Goal: Task Accomplishment & Management: Complete application form

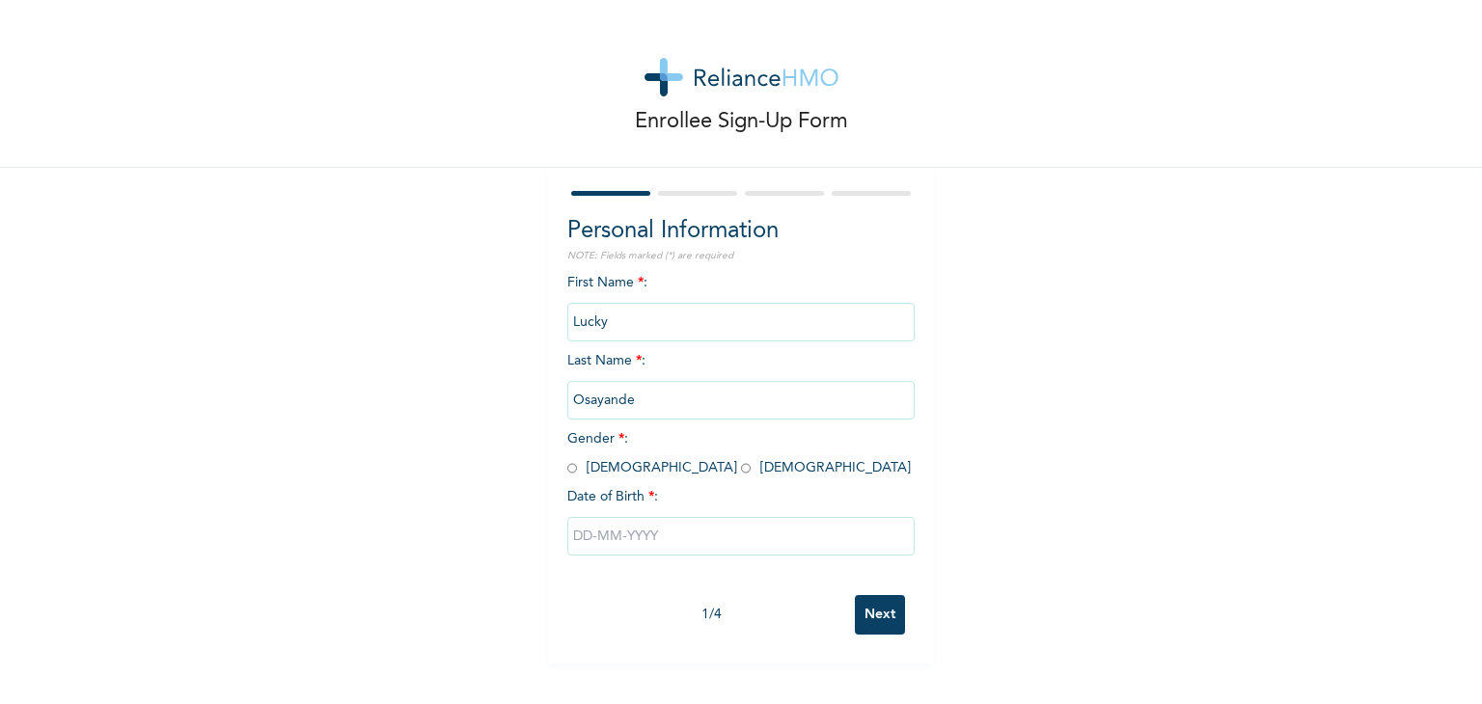
click at [567, 472] on input "radio" at bounding box center [572, 468] width 10 height 18
radio input "true"
click at [614, 563] on div at bounding box center [740, 536] width 347 height 58
click at [615, 541] on input "text" at bounding box center [740, 536] width 347 height 39
select select "7"
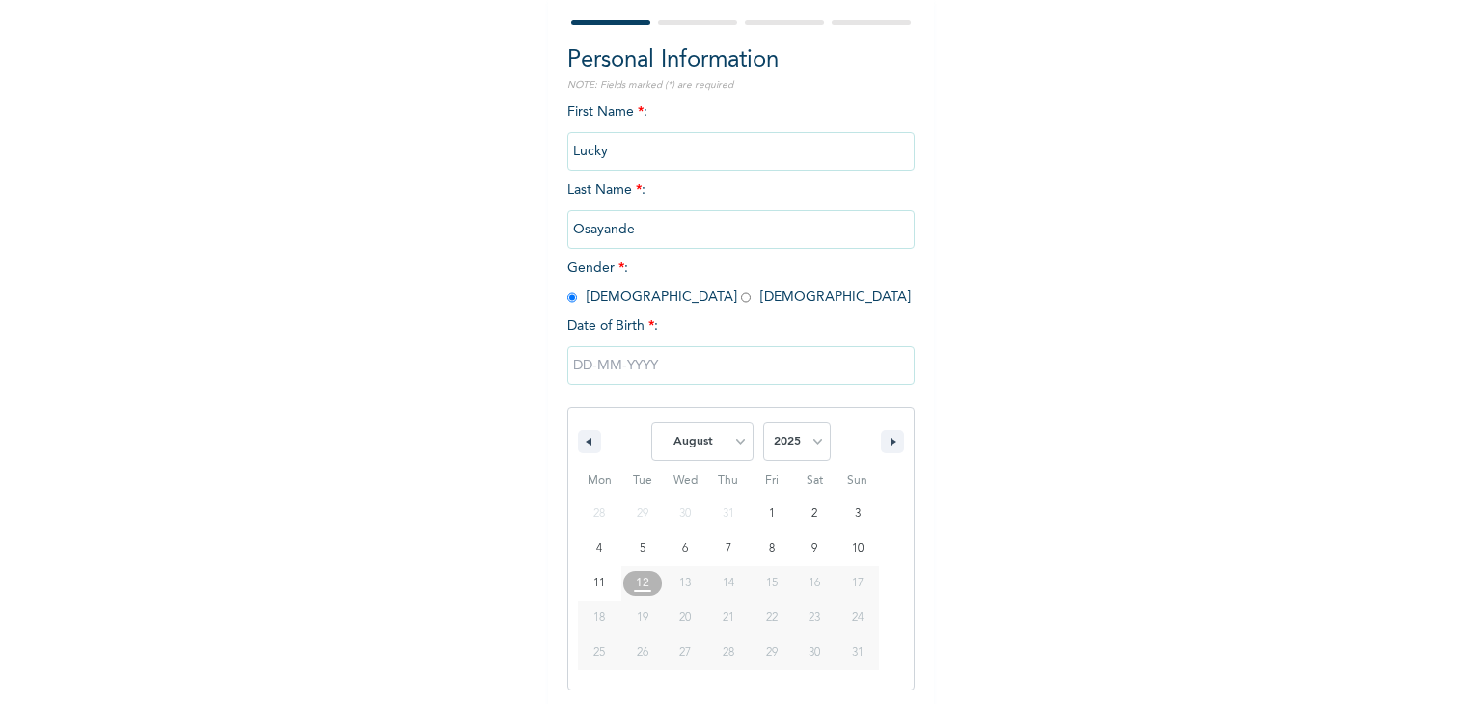
scroll to position [173, 0]
click at [780, 441] on select "2025 2024 2023 2022 2021 2020 2019 2018 2017 2016 2015 2014 2013 2012 2011 2010…" at bounding box center [797, 440] width 68 height 39
select select "1994"
click at [763, 421] on select "2025 2024 2023 2022 2021 2020 2019 2018 2017 2016 2015 2014 2013 2012 2011 2010…" at bounding box center [797, 440] width 68 height 39
click at [695, 441] on select "January February March April May June July August September October November De…" at bounding box center [702, 440] width 102 height 39
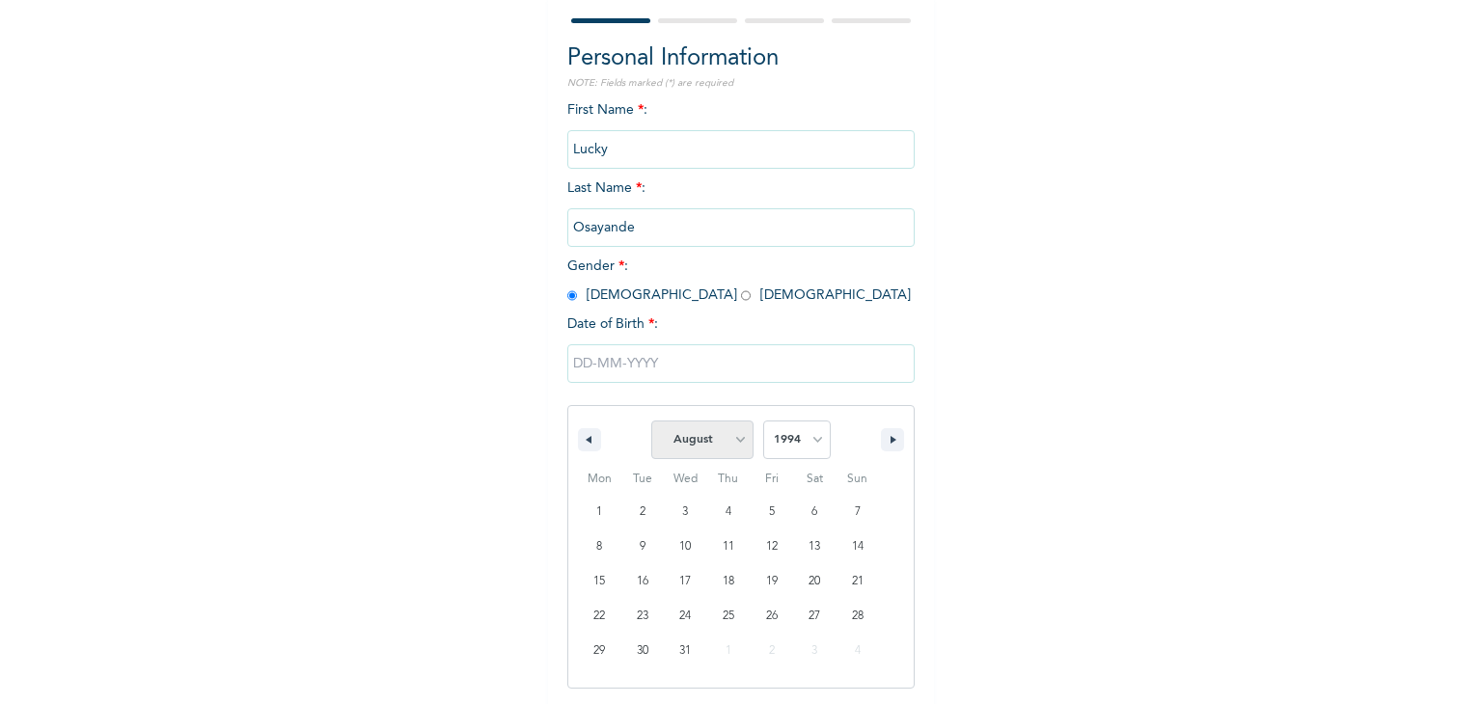
select select "4"
click at [651, 421] on select "January February March April May June July August September October November De…" at bounding box center [702, 440] width 102 height 39
type input "[DATE]"
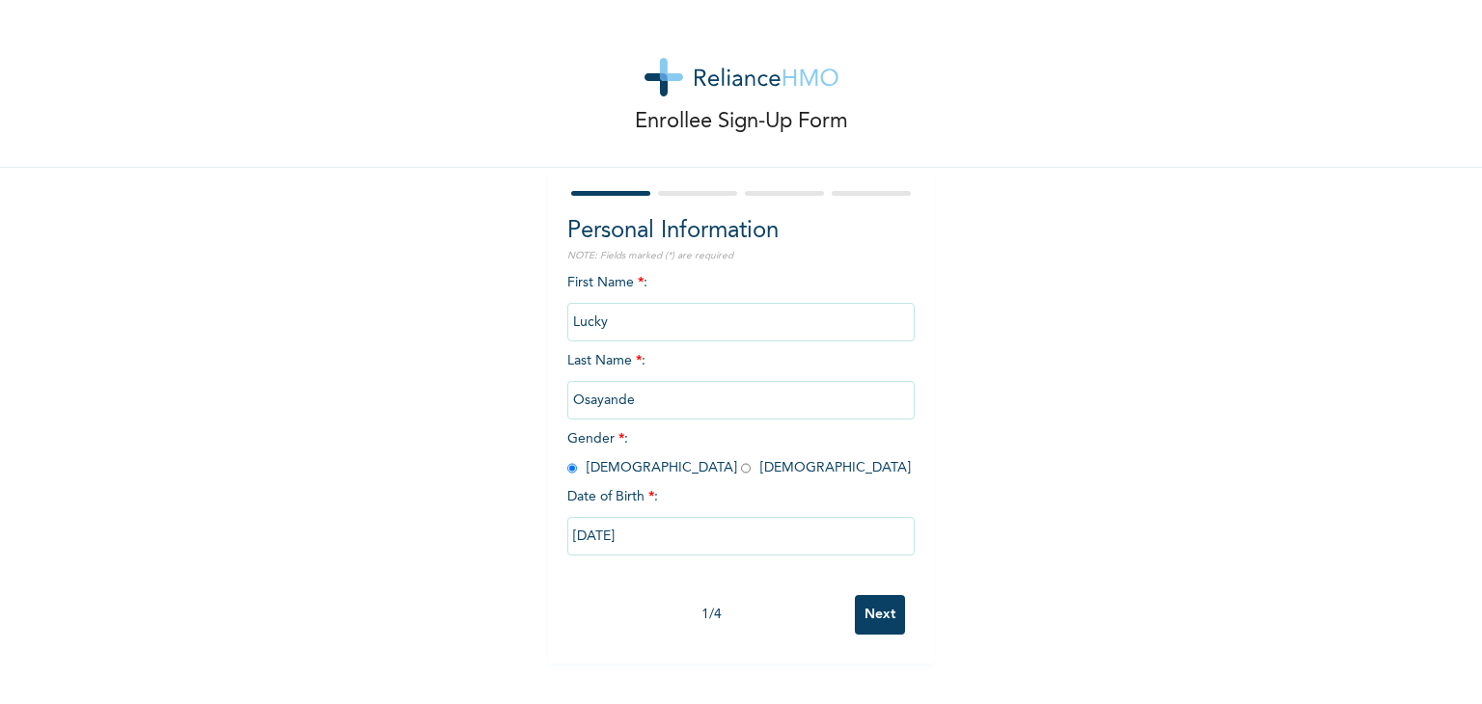
scroll to position [0, 0]
click at [864, 611] on input "Next" at bounding box center [880, 615] width 50 height 40
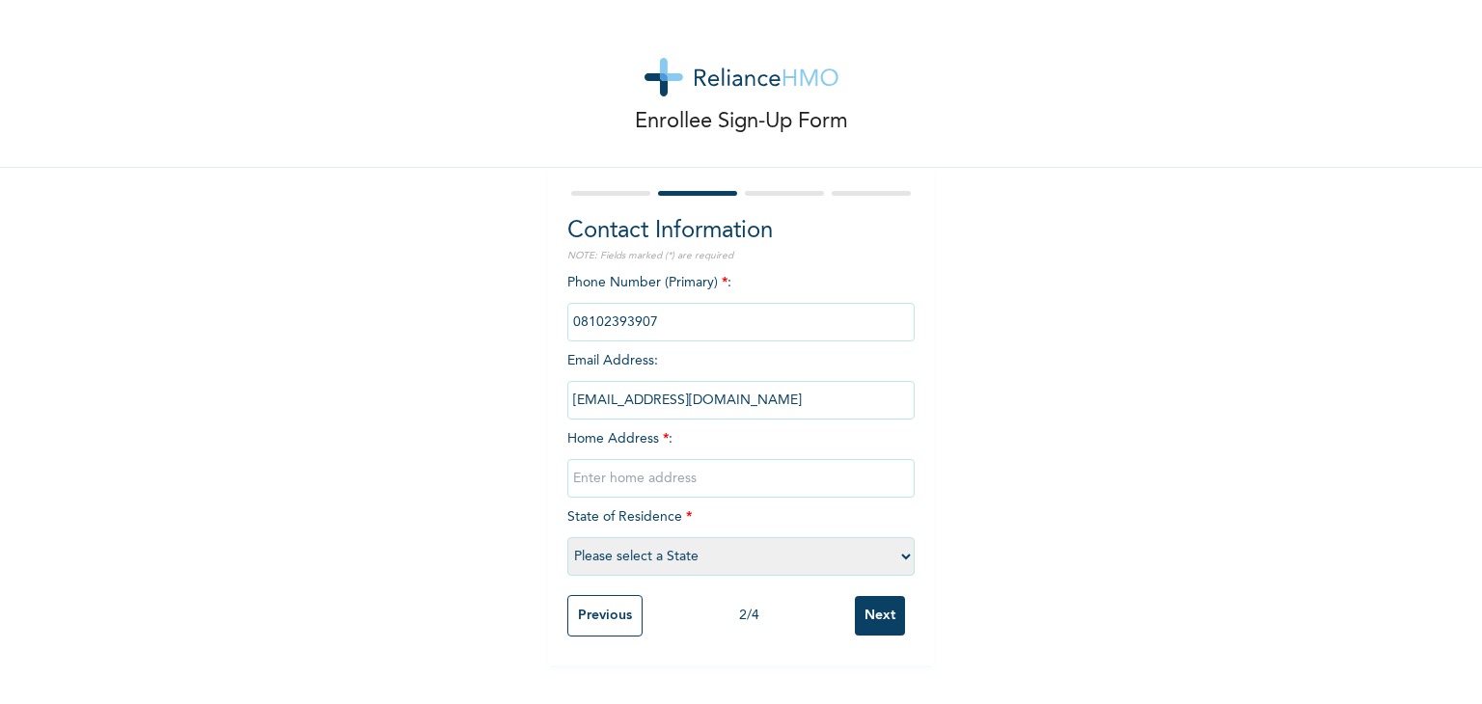
click at [599, 475] on input "text" at bounding box center [740, 478] width 347 height 39
type input "[STREET_ADDRESS]"
click at [618, 557] on select "Please select a State [PERSON_NAME] (FCT) [PERSON_NAME] Ibom [GEOGRAPHIC_DATA] …" at bounding box center [740, 556] width 347 height 39
select select "25"
click at [567, 537] on select "Please select a State [PERSON_NAME] (FCT) [PERSON_NAME] Ibom [GEOGRAPHIC_DATA] …" at bounding box center [740, 556] width 347 height 39
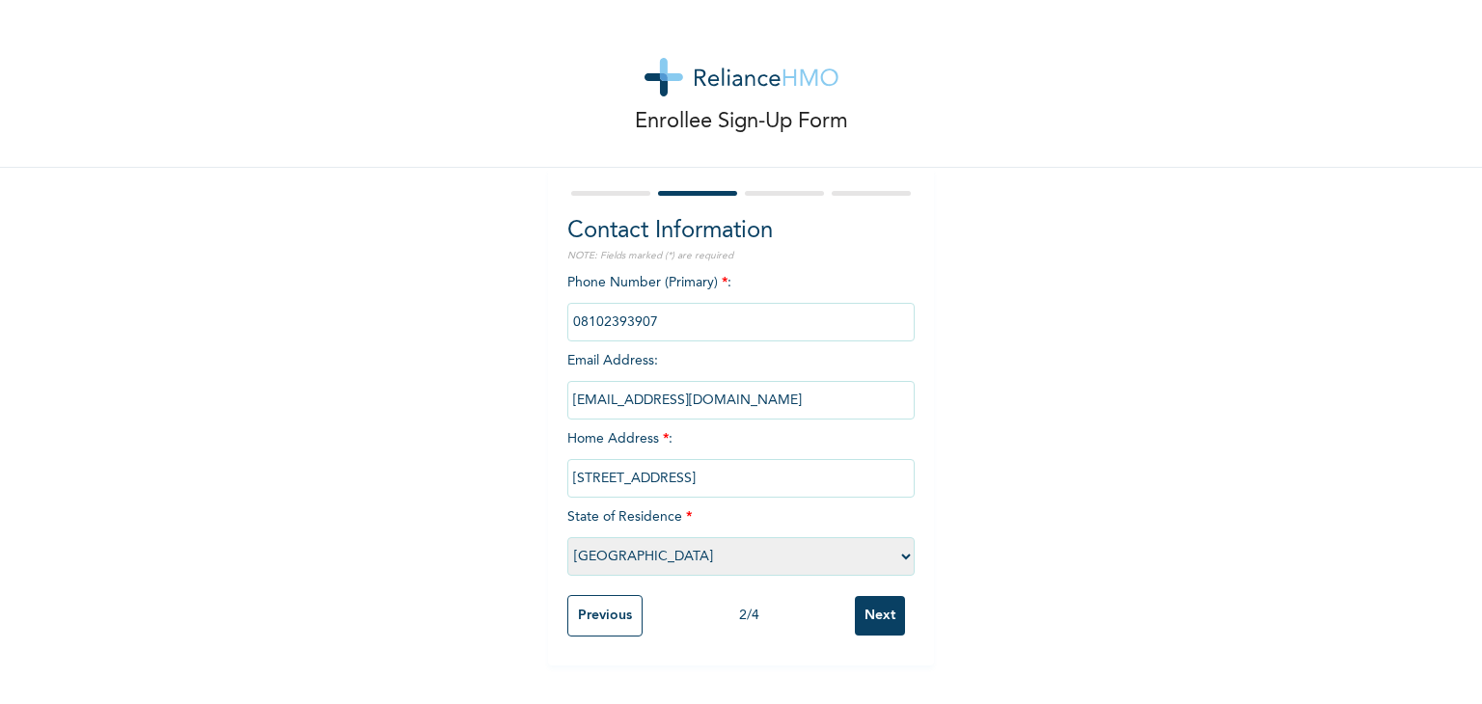
click at [880, 621] on input "Next" at bounding box center [880, 616] width 50 height 40
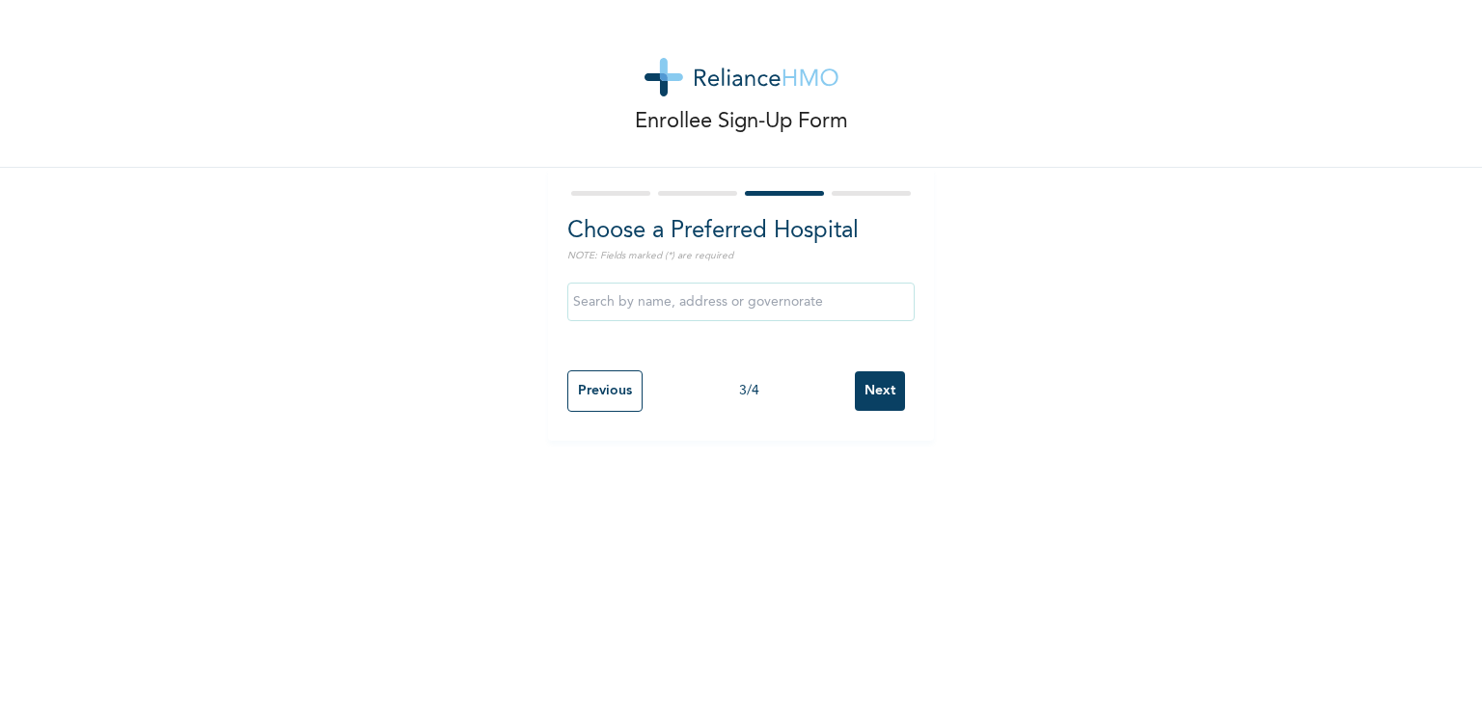
click at [632, 302] on input "text" at bounding box center [740, 302] width 347 height 39
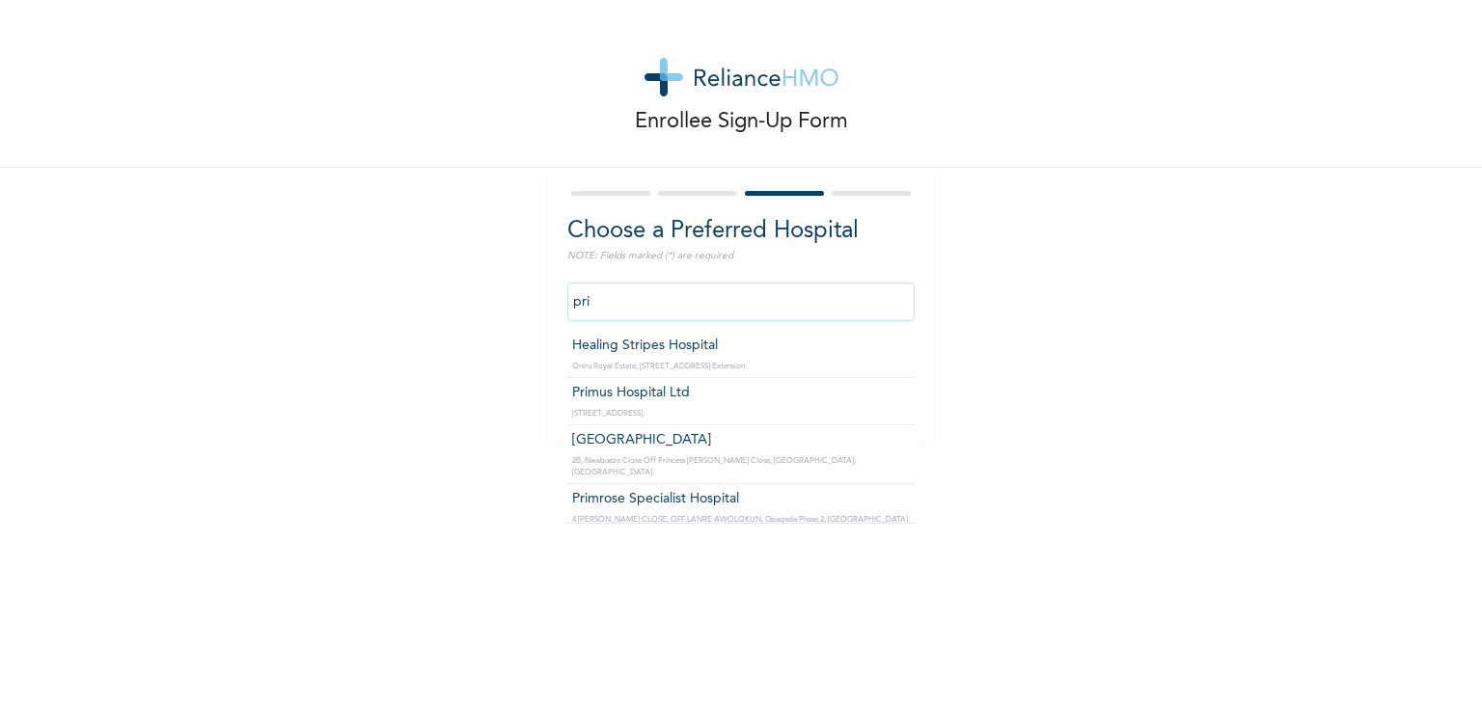
type input "Primrose Specialist Hospital"
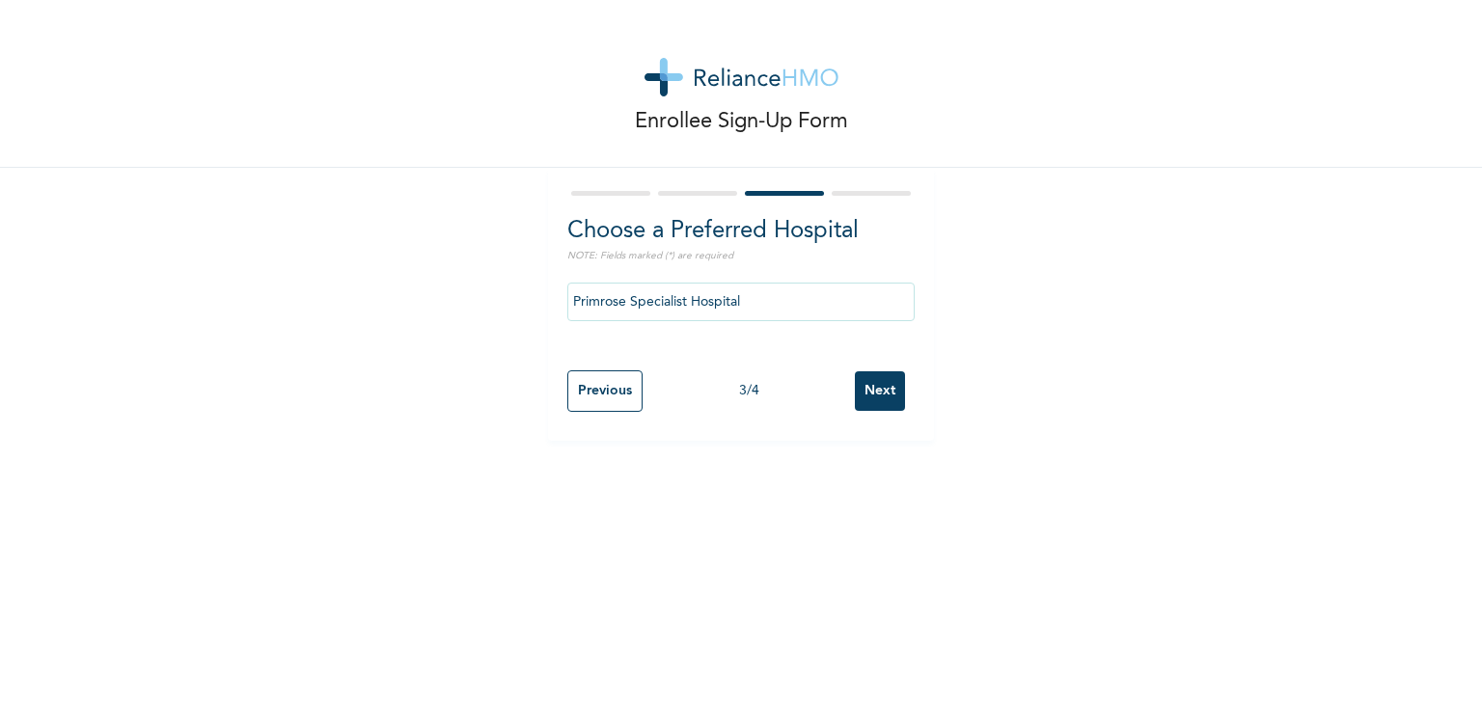
click at [864, 388] on input "Next" at bounding box center [880, 391] width 50 height 40
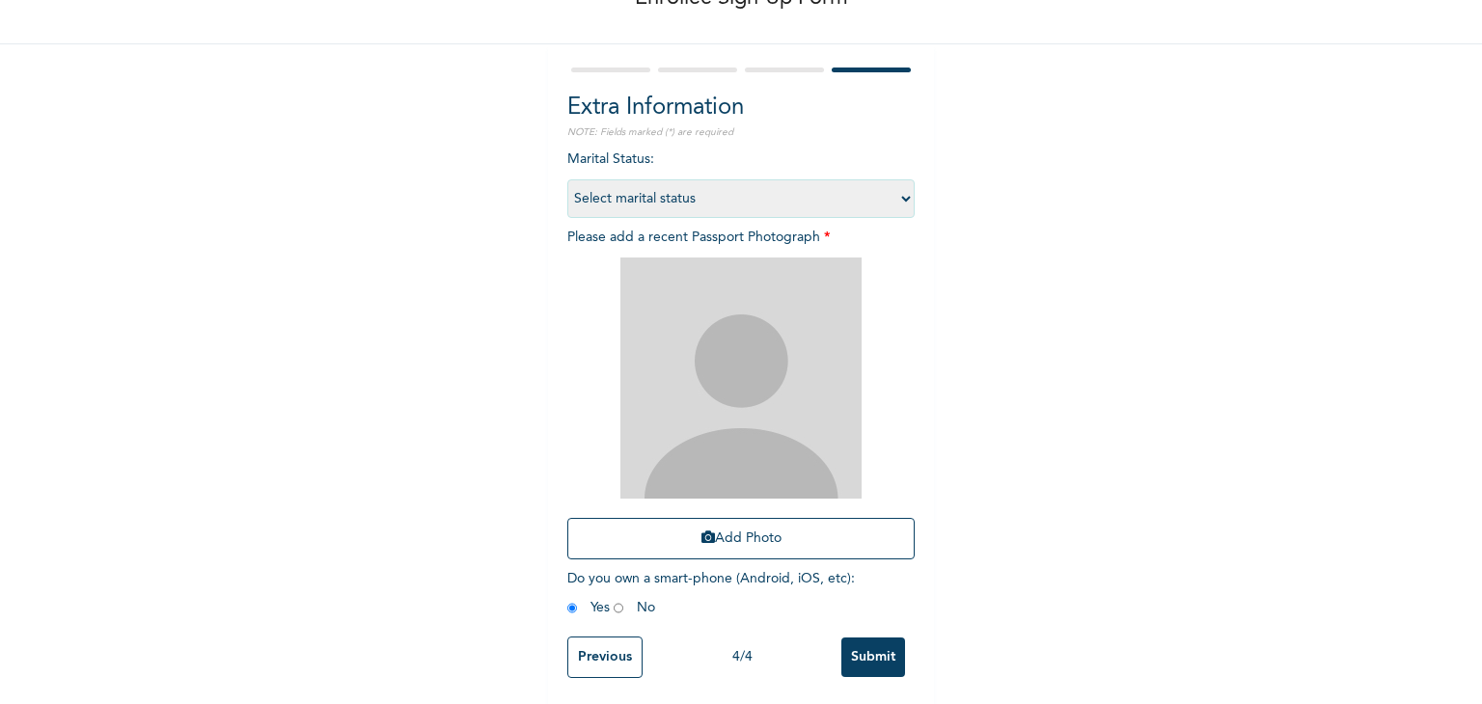
scroll to position [125, 0]
click at [688, 205] on select "Select marital status [DEMOGRAPHIC_DATA] Married [DEMOGRAPHIC_DATA] Widow/[DEMO…" at bounding box center [740, 197] width 347 height 39
select select "1"
click at [567, 178] on select "Select marital status [DEMOGRAPHIC_DATA] Married [DEMOGRAPHIC_DATA] Widow/[DEMO…" at bounding box center [740, 197] width 347 height 39
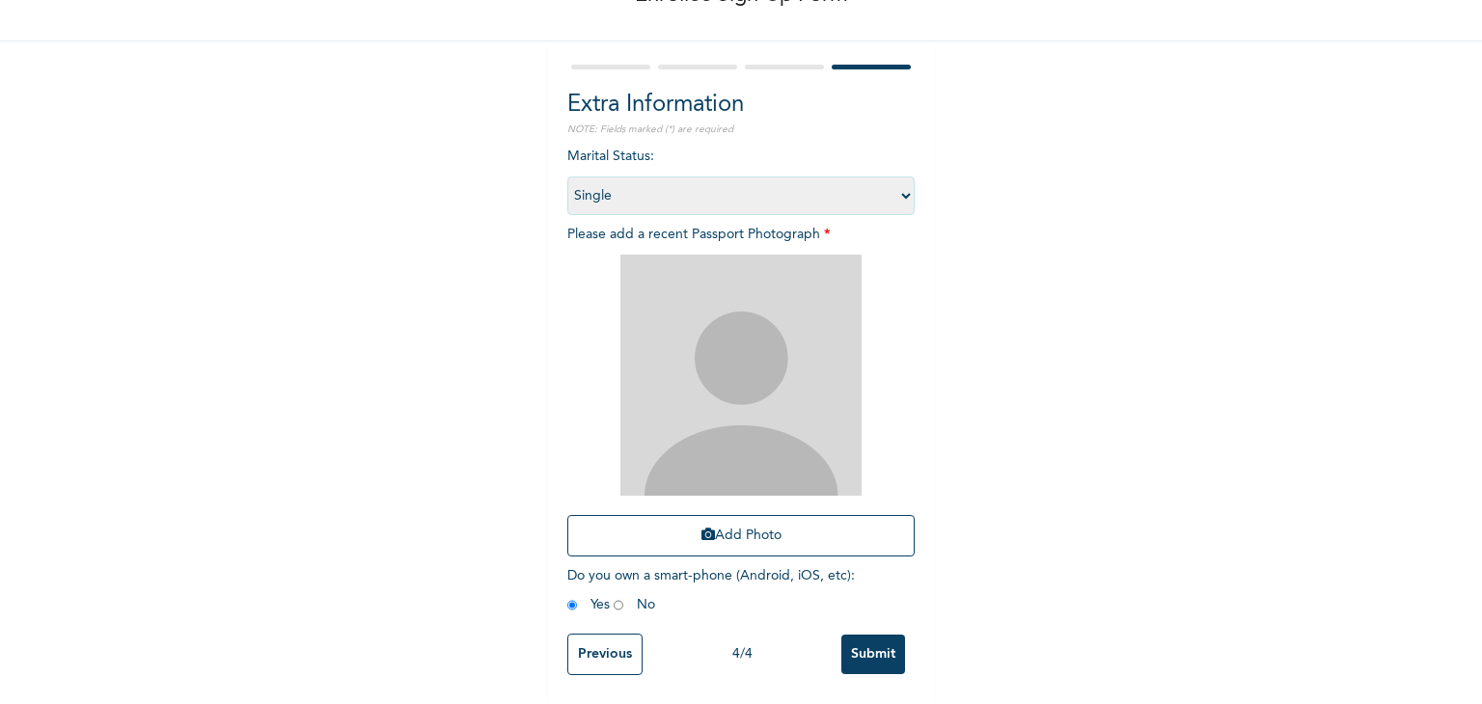
click at [853, 640] on input "Submit" at bounding box center [873, 655] width 64 height 40
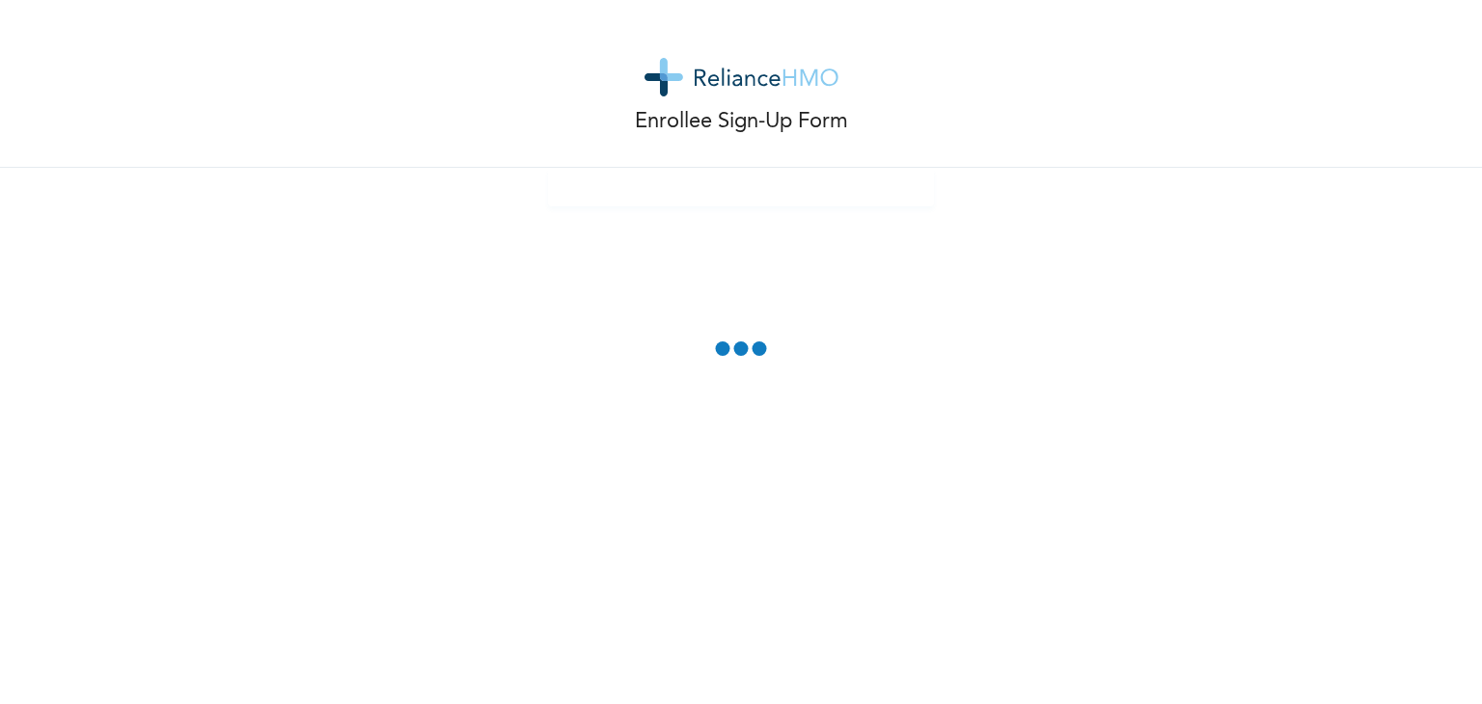
scroll to position [0, 0]
